Goal: Task Accomplishment & Management: Use online tool/utility

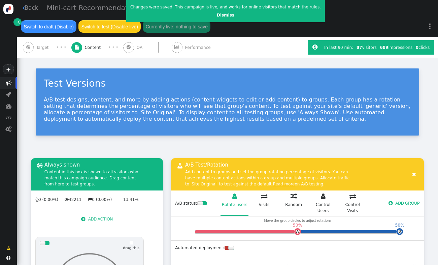
scroll to position [161, 0]
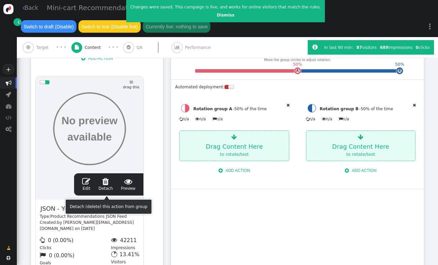
click at [89, 185] on span "" at bounding box center [86, 181] width 8 height 8
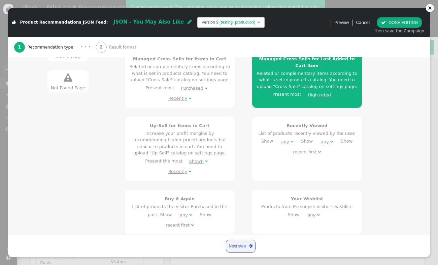
scroll to position [169, 0]
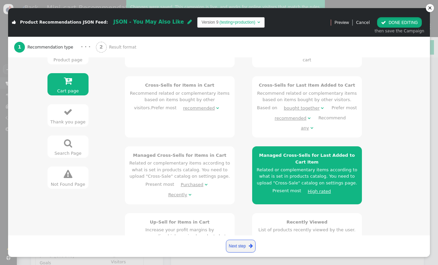
click at [310, 188] on div "High rated" at bounding box center [319, 191] width 23 height 7
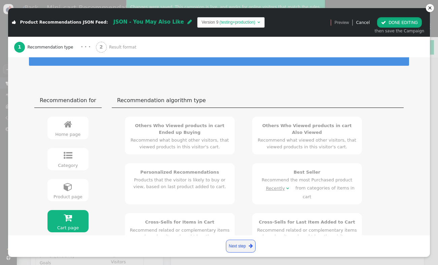
scroll to position [0, 0]
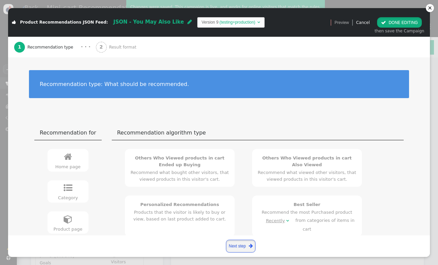
click at [245, 245] on link "Next step " at bounding box center [241, 245] width 30 height 13
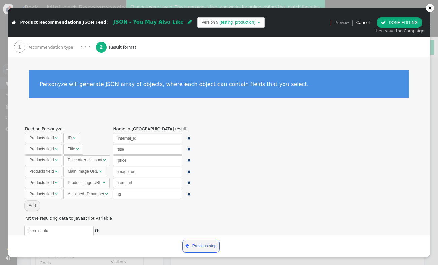
scroll to position [24, 0]
click at [399, 22] on button " DONE EDITING" at bounding box center [399, 22] width 45 height 10
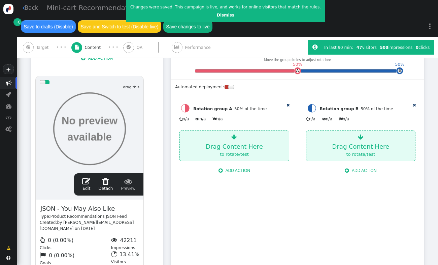
scroll to position [0, 0]
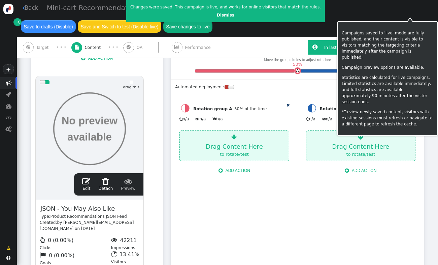
click at [213, 20] on button "Save changes to live" at bounding box center [187, 26] width 49 height 12
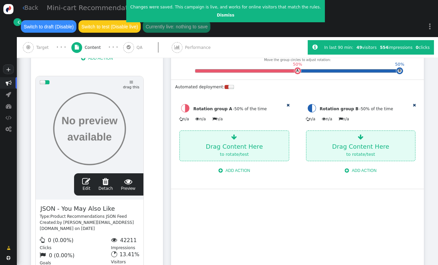
scroll to position [161, 0]
click at [37, 51] on span "Target" at bounding box center [43, 47] width 15 height 6
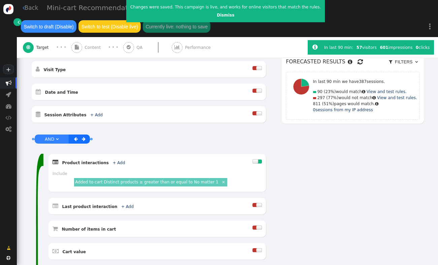
scroll to position [191, 0]
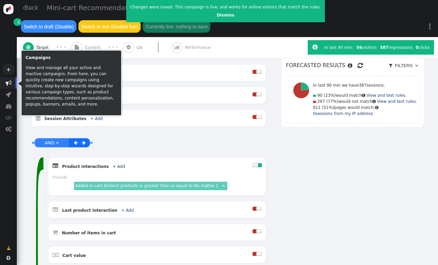
click at [8, 83] on span "" at bounding box center [9, 83] width 6 height 6
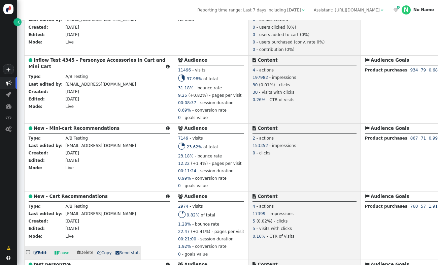
scroll to position [385, 0]
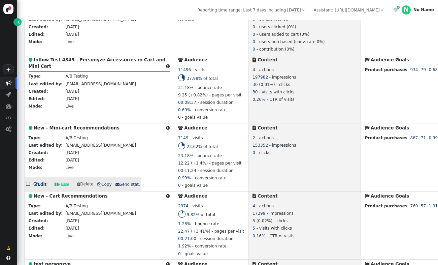
click at [84, 130] on b "New - Mini-cart Recommendations" at bounding box center [77, 127] width 86 height 5
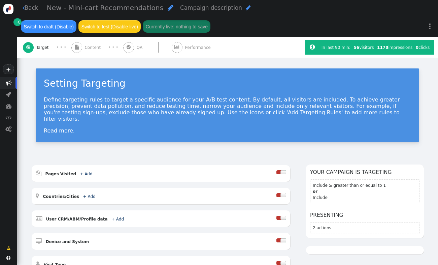
click at [79, 50] on span "" at bounding box center [76, 47] width 11 height 11
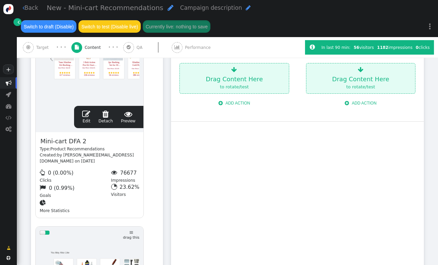
scroll to position [224, 0]
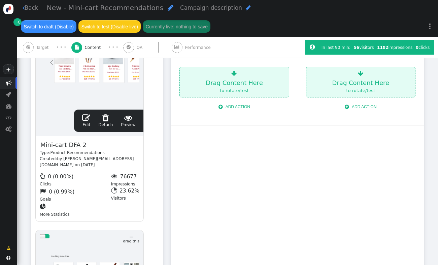
click at [85, 122] on span "" at bounding box center [86, 117] width 8 height 8
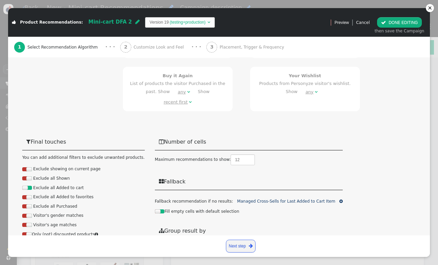
scroll to position [393, 0]
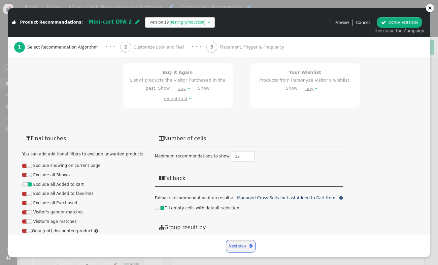
click at [250, 247] on span "" at bounding box center [251, 245] width 4 height 7
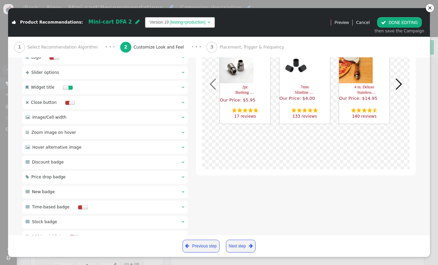
scroll to position [371, 0]
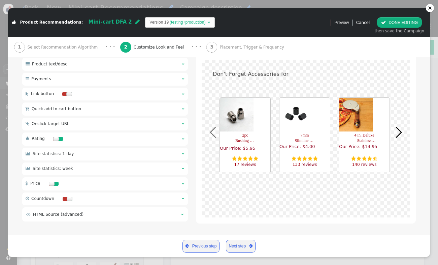
click at [243, 45] on span "Placement, Trigger & Frequency" at bounding box center [253, 47] width 67 height 6
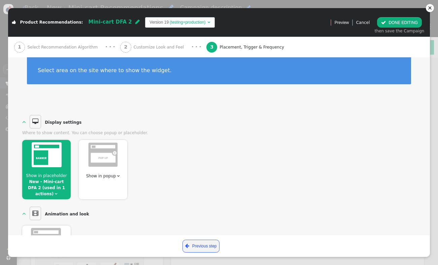
scroll to position [0, 0]
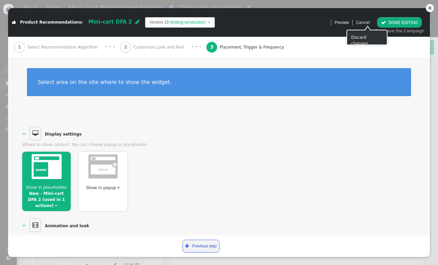
click at [366, 21] on link "Cancel" at bounding box center [363, 22] width 14 height 5
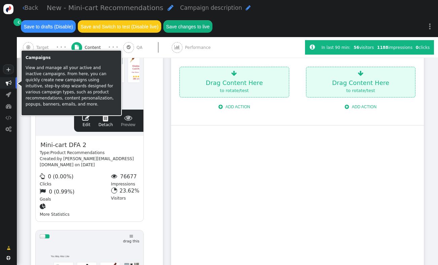
click at [11, 82] on span "" at bounding box center [9, 83] width 6 height 6
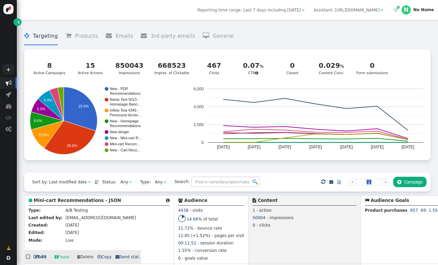
click at [70, 201] on b "Mini-cart Recommendations - JSON" at bounding box center [78, 200] width 88 height 5
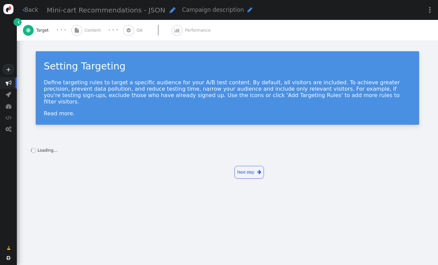
click at [93, 32] on span "Content" at bounding box center [94, 30] width 19 height 6
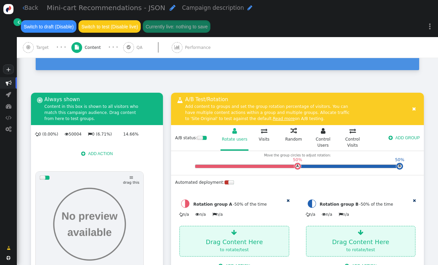
scroll to position [230, 0]
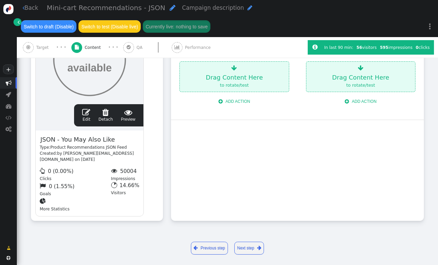
click at [87, 114] on span "" at bounding box center [86, 112] width 8 height 8
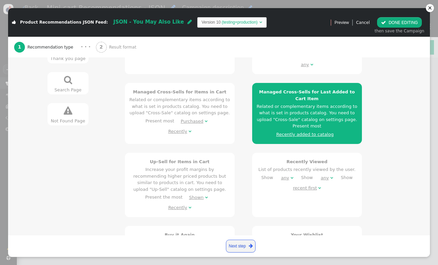
scroll to position [226, 0]
click at [311, 131] on div "Recently added to catalog" at bounding box center [304, 134] width 57 height 7
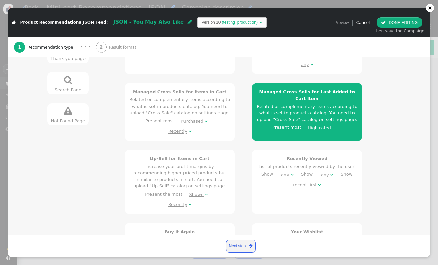
click at [402, 22] on button " DONE EDITING" at bounding box center [399, 22] width 45 height 10
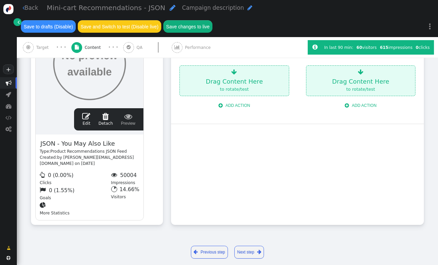
click at [88, 116] on span "" at bounding box center [86, 116] width 8 height 8
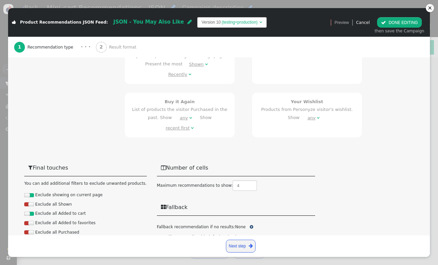
scroll to position [397, 0]
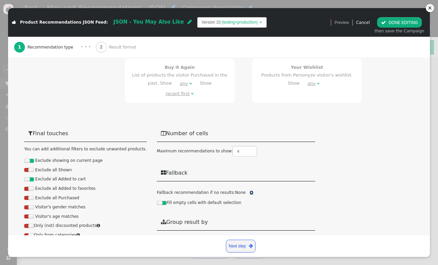
click at [250, 190] on span "" at bounding box center [251, 192] width 3 height 4
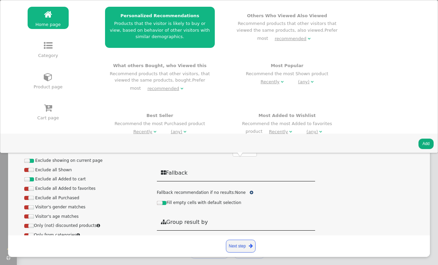
click at [44, 111] on span "" at bounding box center [48, 107] width 8 height 9
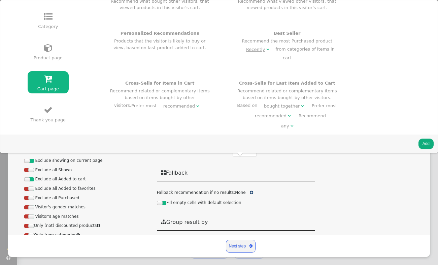
scroll to position [49, 0]
click at [164, 85] on div "Cross-Sells for Items in Cart Recommend related or complementary items based on…" at bounding box center [159, 96] width 101 height 31
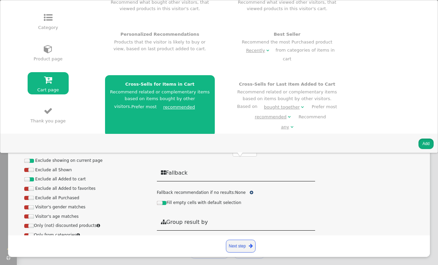
click at [425, 145] on button "Add" at bounding box center [426, 143] width 15 height 10
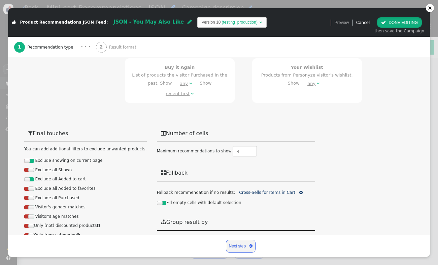
click at [403, 24] on button " DONE EDITING" at bounding box center [399, 22] width 45 height 10
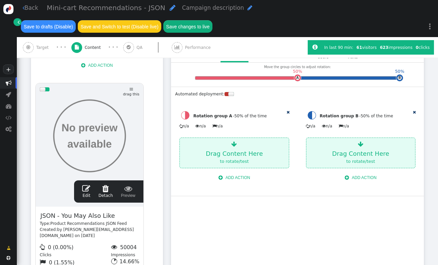
scroll to position [0, 0]
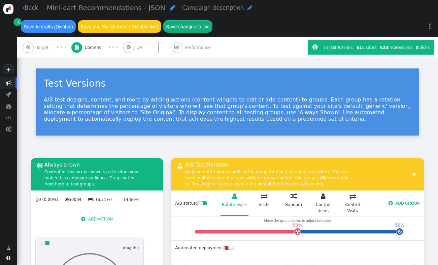
click at [203, 29] on button "Save changes to live" at bounding box center [187, 26] width 49 height 12
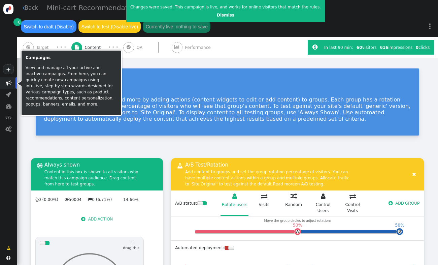
click at [7, 85] on span "" at bounding box center [9, 83] width 6 height 6
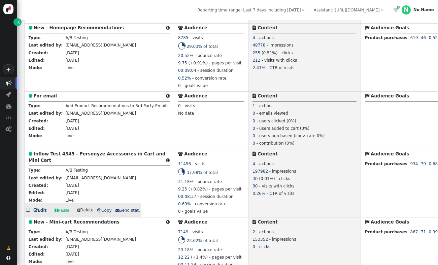
scroll to position [297, 0]
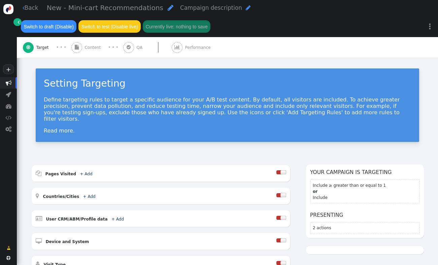
click at [91, 48] on div " Content" at bounding box center [87, 47] width 32 height 21
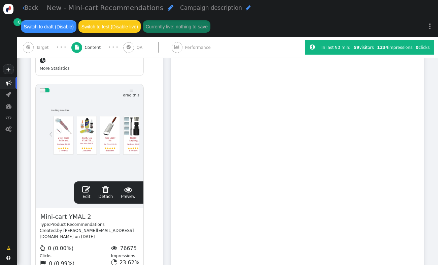
scroll to position [374, 0]
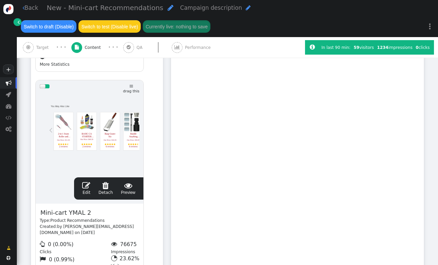
click at [85, 187] on span "" at bounding box center [86, 185] width 8 height 8
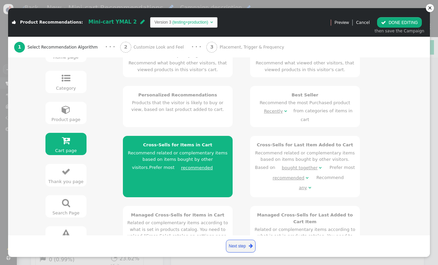
scroll to position [111, 0]
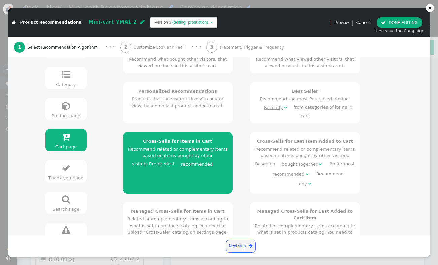
click at [419, 23] on button " DONE EDITING" at bounding box center [399, 22] width 45 height 10
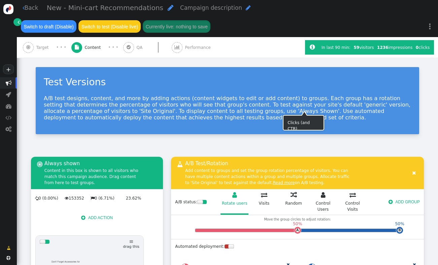
scroll to position [0, 0]
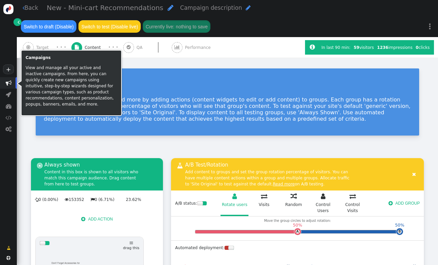
click at [7, 81] on span "" at bounding box center [9, 83] width 6 height 6
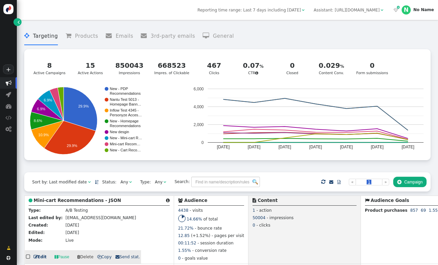
click at [46, 201] on b "Mini-cart Recommendations - JSON" at bounding box center [78, 200] width 88 height 5
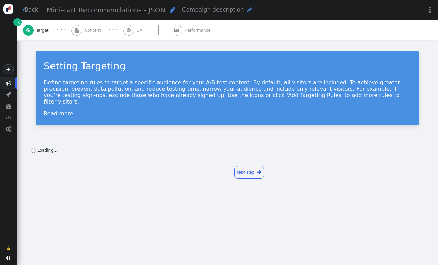
click at [88, 31] on span "Content" at bounding box center [94, 30] width 19 height 6
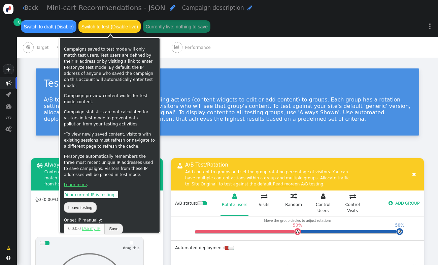
click at [174, 140] on div "Test Versions A/B test designs, content, and more by adding actions (content wi…" at bounding box center [227, 104] width 421 height 92
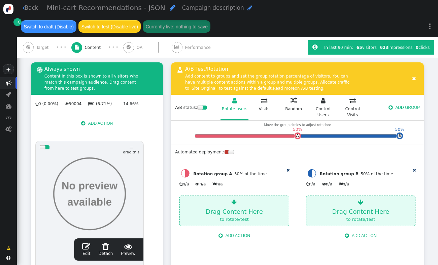
scroll to position [121, 0]
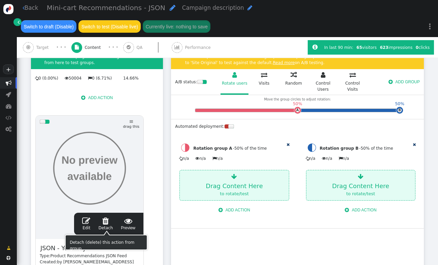
click at [87, 221] on span "" at bounding box center [86, 221] width 8 height 8
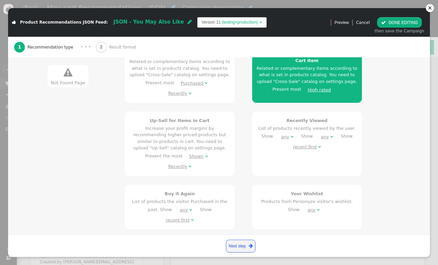
scroll to position [268, 0]
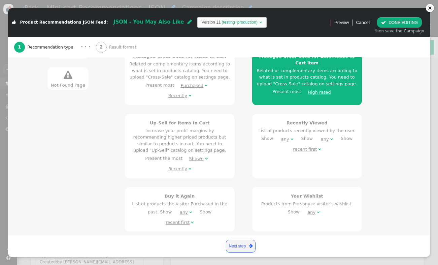
click at [322, 89] on div "High rated" at bounding box center [319, 92] width 23 height 7
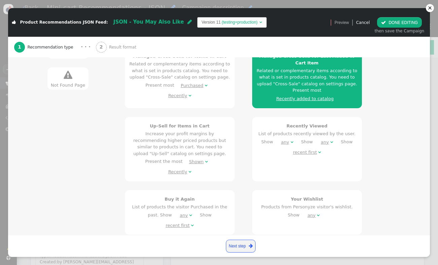
click at [395, 23] on button " DONE EDITING" at bounding box center [399, 22] width 45 height 10
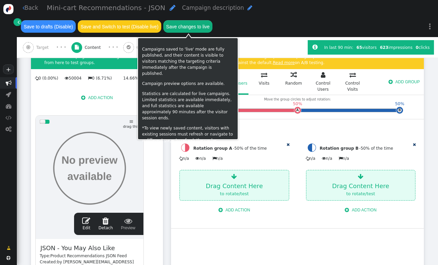
click at [192, 28] on button "Save changes to live" at bounding box center [187, 26] width 49 height 12
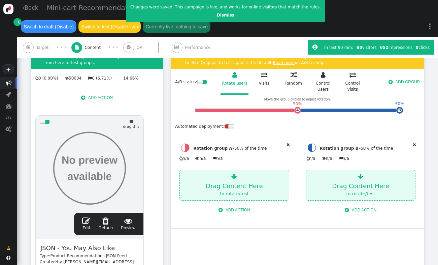
click at [8, 80] on span "" at bounding box center [9, 83] width 6 height 6
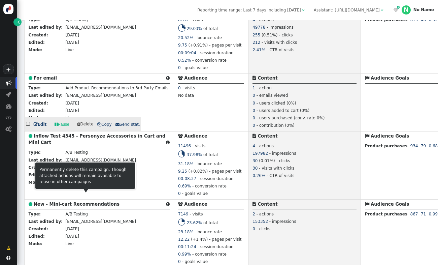
scroll to position [355, 0]
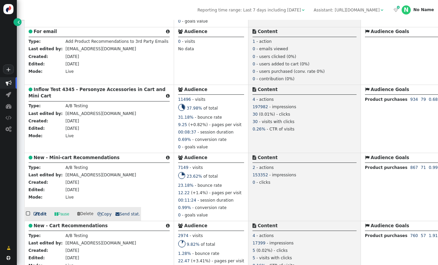
click at [89, 160] on b "New - Mini-cart Recommendations" at bounding box center [77, 157] width 86 height 5
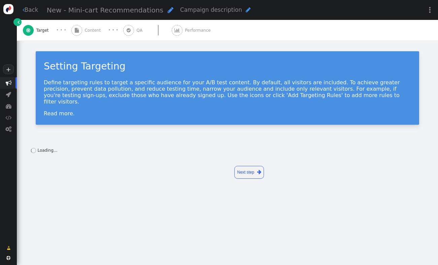
click at [86, 30] on span "Content" at bounding box center [94, 30] width 19 height 6
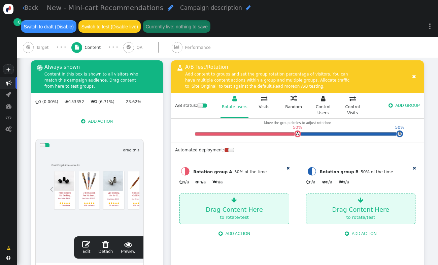
scroll to position [209, 0]
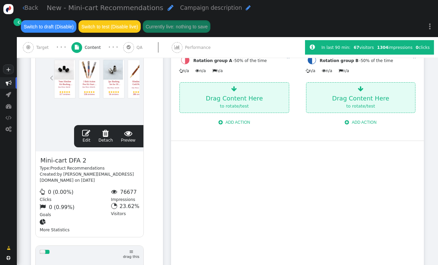
click at [85, 135] on span "" at bounding box center [86, 133] width 8 height 8
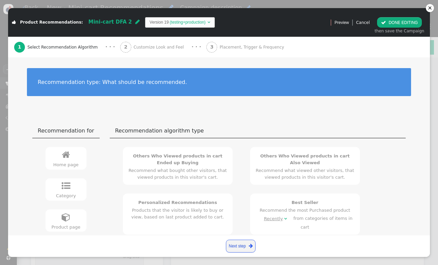
click at [134, 47] on span "Customize Look and Feel" at bounding box center [160, 47] width 53 height 6
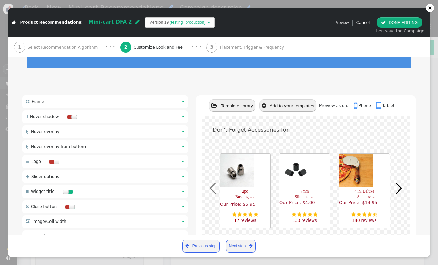
scroll to position [36, 0]
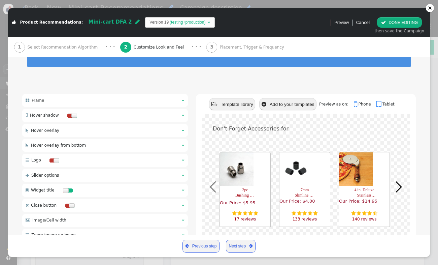
click at [217, 130] on font "Don't Forget Accessories for" at bounding box center [251, 128] width 76 height 6
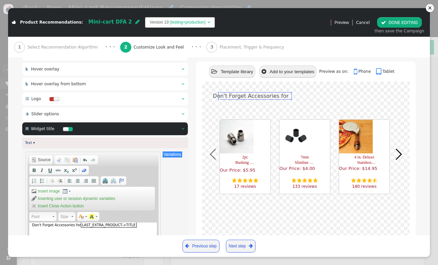
scroll to position [169, 0]
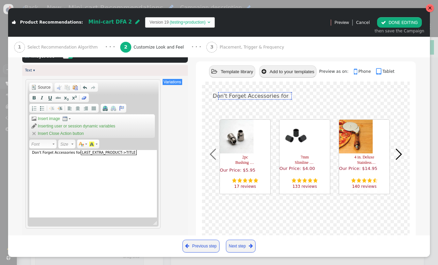
click at [429, 9] on div at bounding box center [430, 8] width 4 height 4
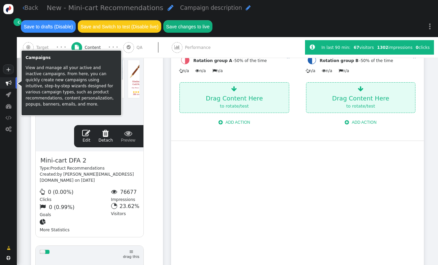
click at [9, 84] on span "" at bounding box center [9, 83] width 6 height 6
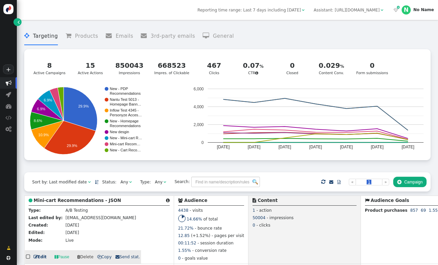
click at [82, 203] on b "Mini-cart Recommendations - JSON" at bounding box center [78, 200] width 88 height 5
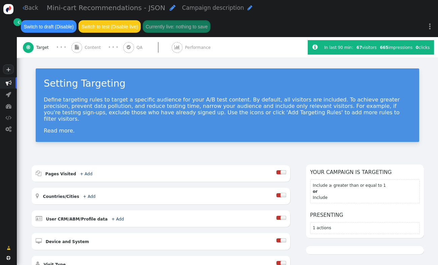
click at [89, 49] on span "Content" at bounding box center [94, 47] width 19 height 6
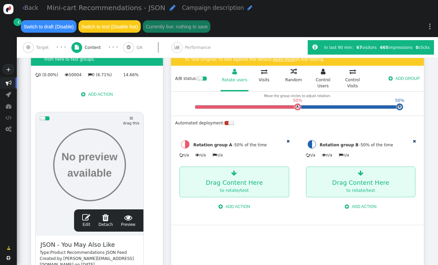
scroll to position [220, 0]
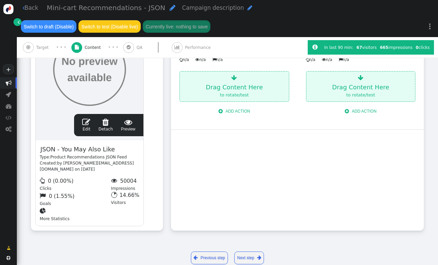
click at [89, 122] on span "" at bounding box center [86, 122] width 8 height 8
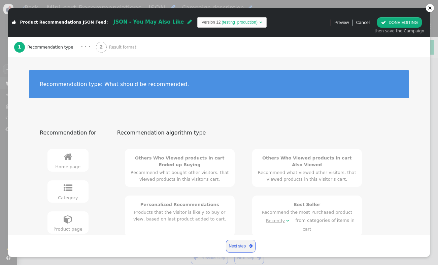
click at [123, 51] on div "2 Result format" at bounding box center [117, 47] width 43 height 21
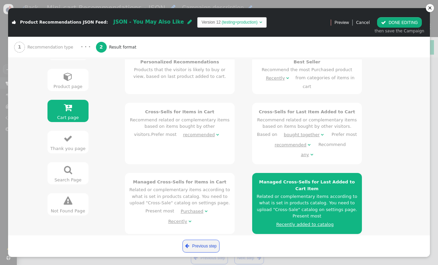
scroll to position [24, 0]
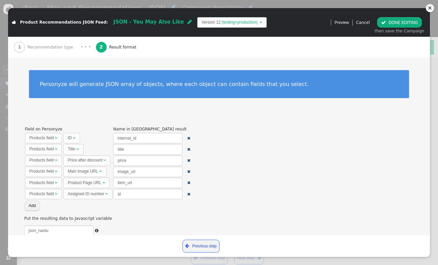
click at [34, 208] on button "Add" at bounding box center [32, 205] width 16 height 10
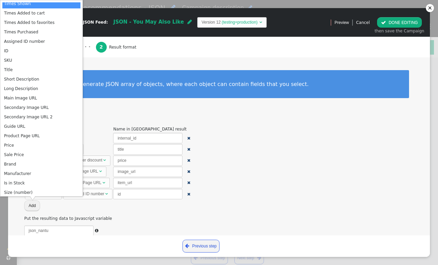
scroll to position [0, 0]
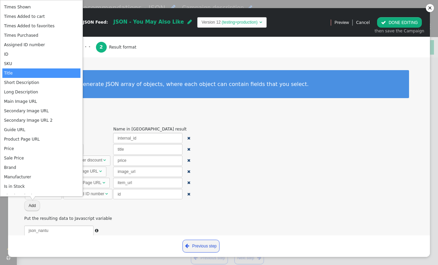
click at [22, 72] on td "Title" at bounding box center [41, 72] width 78 height 9
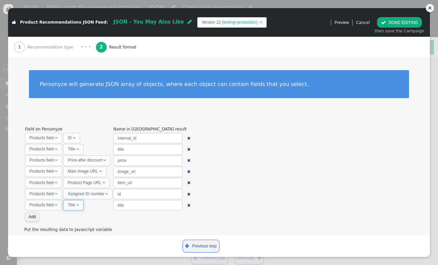
click at [77, 204] on span "" at bounding box center [77, 205] width 3 height 4
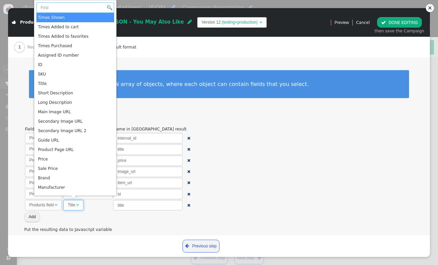
click at [61, 8] on input "text" at bounding box center [75, 7] width 78 height 10
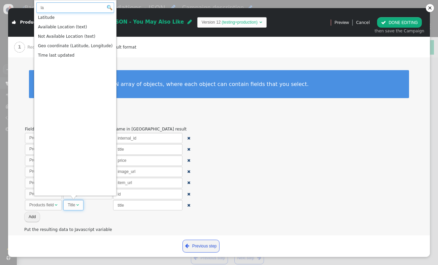
type input "l"
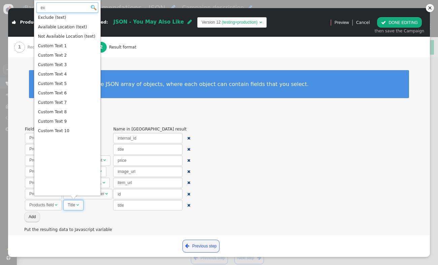
type input "ex"
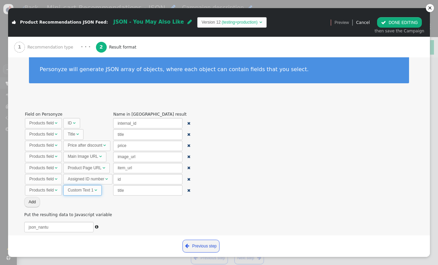
scroll to position [39, 0]
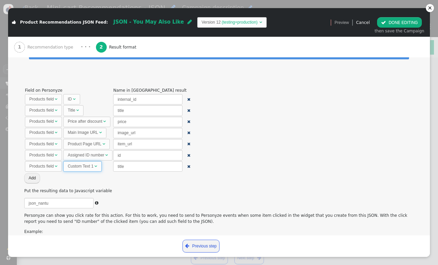
click at [85, 167] on div "Custom Text 1" at bounding box center [81, 166] width 26 height 6
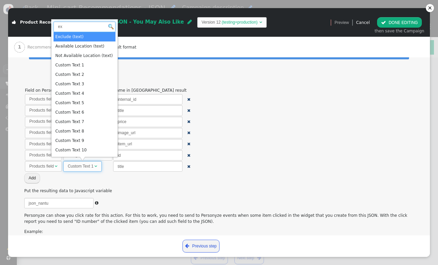
click at [81, 27] on input "ex" at bounding box center [85, 27] width 62 height 10
type input "e"
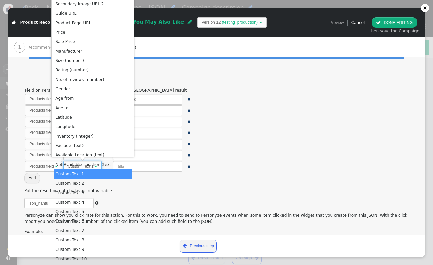
click at [152, 193] on p "Put the resulting data to Javascript variable" at bounding box center [216, 191] width 385 height 6
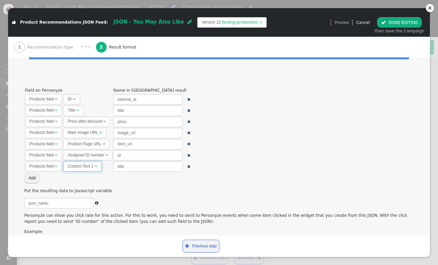
click at [52, 165] on div "Products field" at bounding box center [41, 166] width 25 height 6
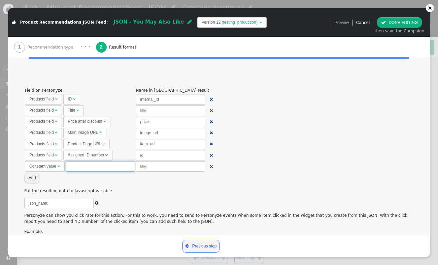
click at [86, 164] on input "text" at bounding box center [100, 166] width 69 height 10
click at [210, 166] on span "" at bounding box center [211, 166] width 3 height 4
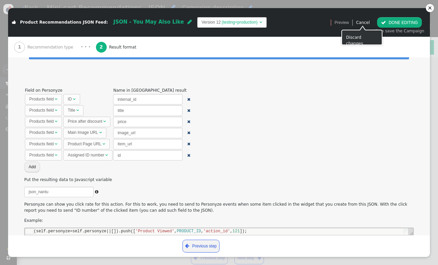
click at [363, 20] on link "Cancel" at bounding box center [363, 22] width 14 height 5
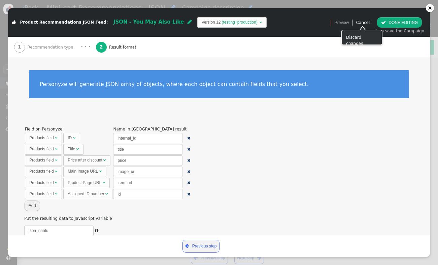
scroll to position [0, 0]
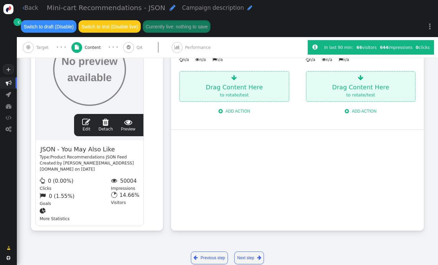
click at [10, 83] on span "" at bounding box center [9, 83] width 6 height 6
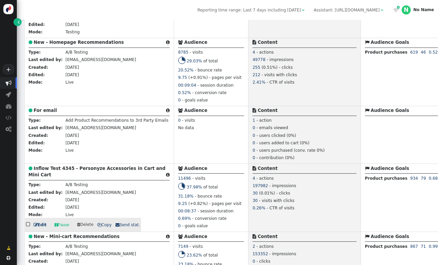
scroll to position [280, 0]
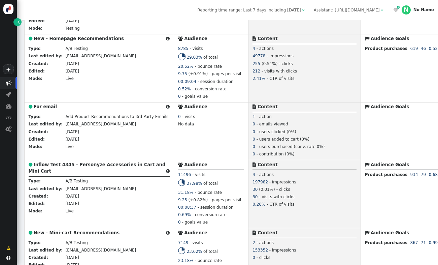
click at [87, 234] on b "New - Mini-cart Recommendations" at bounding box center [77, 232] width 86 height 5
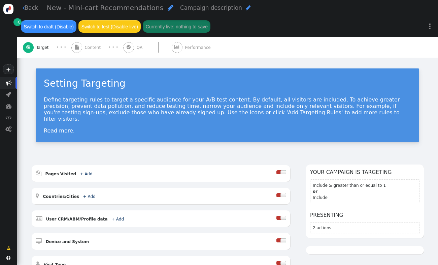
click at [97, 50] on span "Content" at bounding box center [94, 47] width 19 height 6
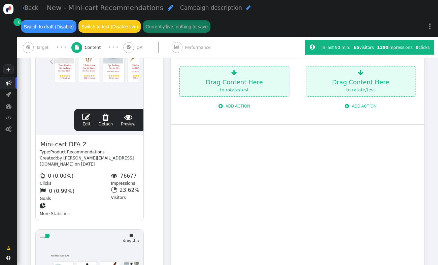
scroll to position [241, 0]
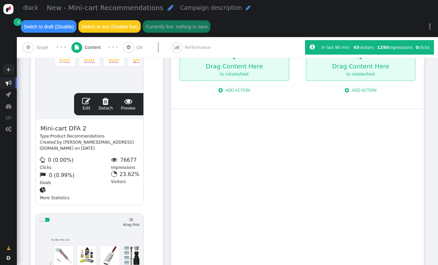
click at [84, 105] on span "" at bounding box center [86, 101] width 8 height 8
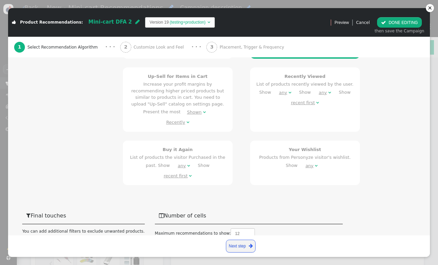
scroll to position [393, 0]
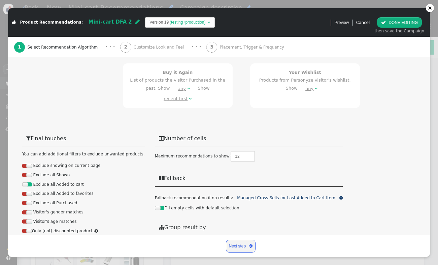
click at [144, 48] on span "Customize Look and Feel" at bounding box center [160, 47] width 53 height 6
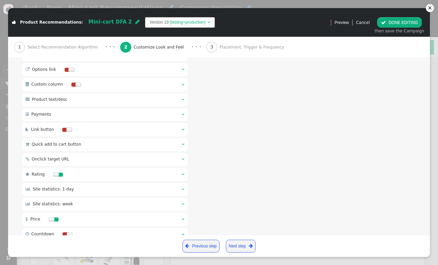
scroll to position [371, 0]
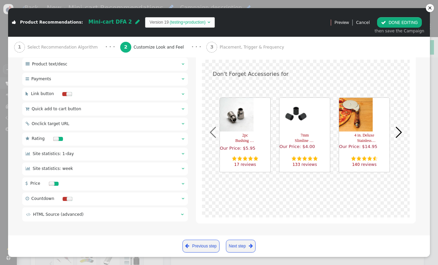
click at [222, 77] on font "Don't Forget Accessories for" at bounding box center [251, 74] width 76 height 6
click at [213, 76] on font "Don't Forget Accessories for" at bounding box center [251, 74] width 76 height 6
click at [213, 76] on font "Don't Forget Accessories for" at bounding box center [251, 73] width 76 height 6
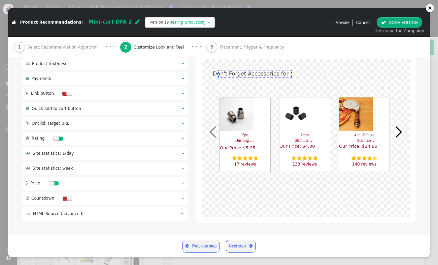
click at [241, 77] on font "Don't Forget Accessories for" at bounding box center [251, 73] width 76 height 6
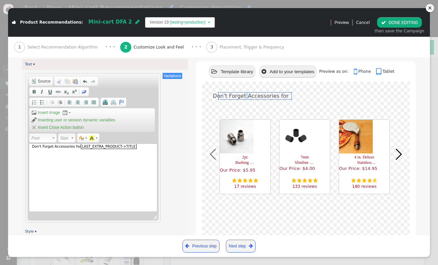
scroll to position [177, 0]
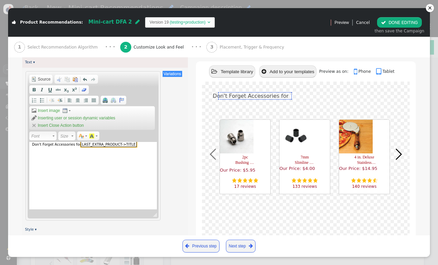
click at [96, 146] on span "last_extra_product->title" at bounding box center [109, 143] width 56 height 5
click at [96, 145] on span "last_extra_product->title" at bounding box center [109, 143] width 56 height 5
